Goal: Information Seeking & Learning: Find specific fact

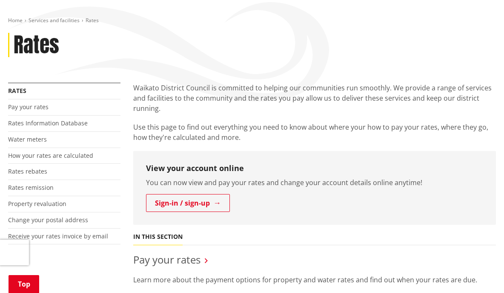
scroll to position [213, 0]
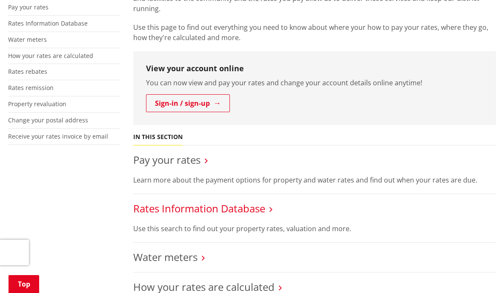
click at [203, 209] on link "Rates Information Database" at bounding box center [199, 208] width 132 height 14
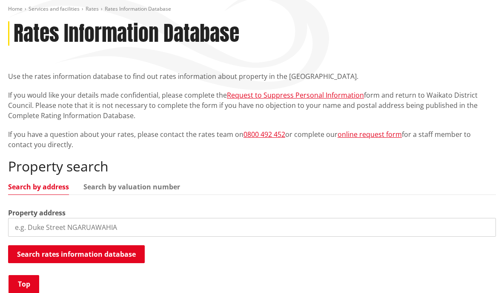
scroll to position [170, 0]
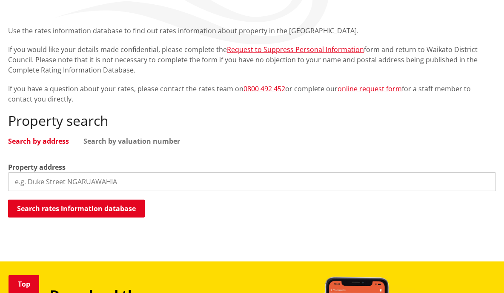
click at [92, 180] on input "search" at bounding box center [252, 181] width 488 height 19
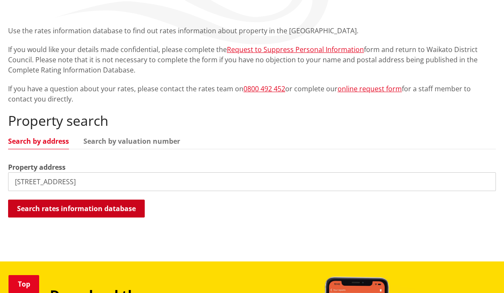
type input "[STREET_ADDRESS]"
click at [89, 206] on button "Search rates information database" at bounding box center [76, 208] width 137 height 18
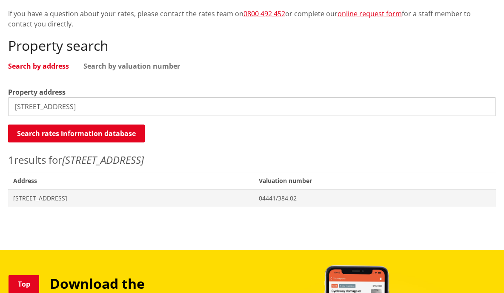
scroll to position [256, 0]
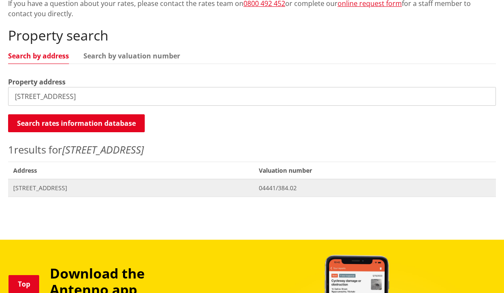
click at [91, 188] on span "[STREET_ADDRESS]" at bounding box center [131, 188] width 236 height 9
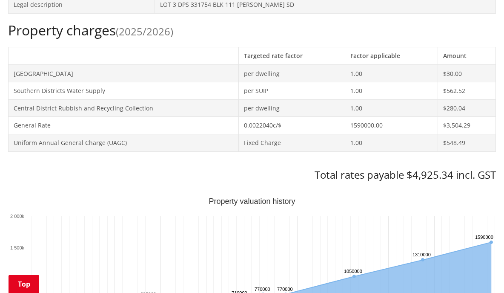
scroll to position [383, 0]
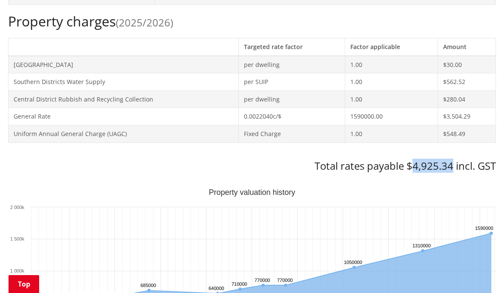
drag, startPoint x: 454, startPoint y: 165, endPoint x: 414, endPoint y: 166, distance: 39.6
click at [414, 166] on h3 "Total rates payable $4,925.34 incl. GST" at bounding box center [252, 166] width 488 height 12
copy h3 "4,925.34"
